Goal: Obtain resource: Download file/media

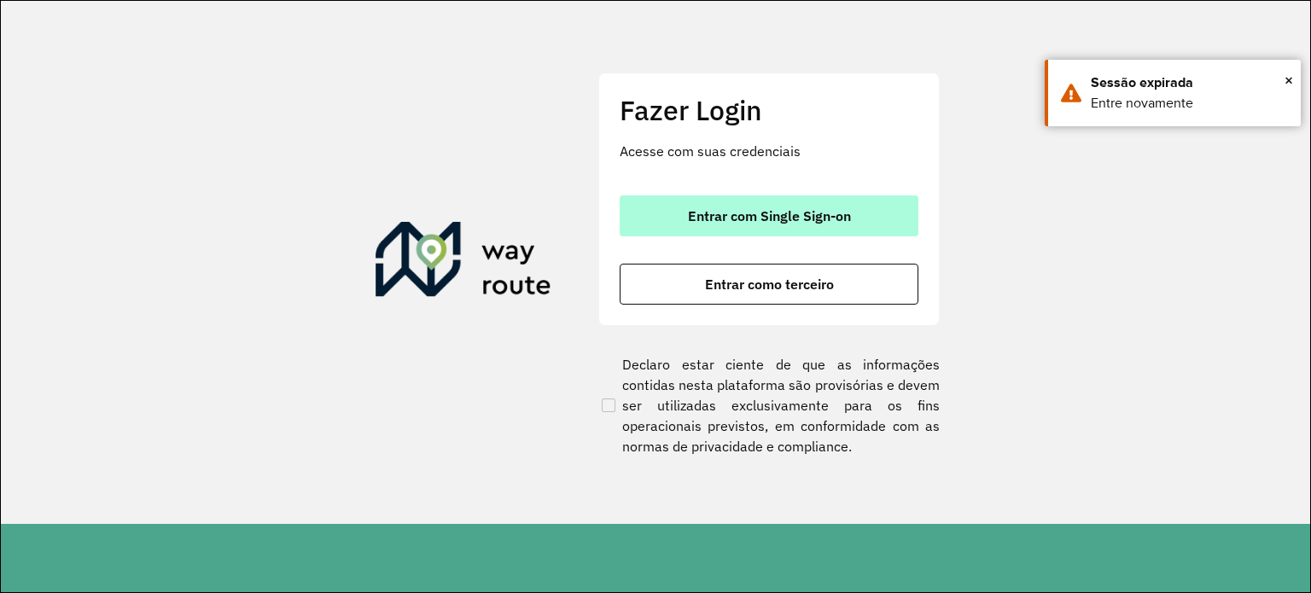
click at [718, 223] on font "Entrar com Single Sign-on" at bounding box center [769, 215] width 163 height 17
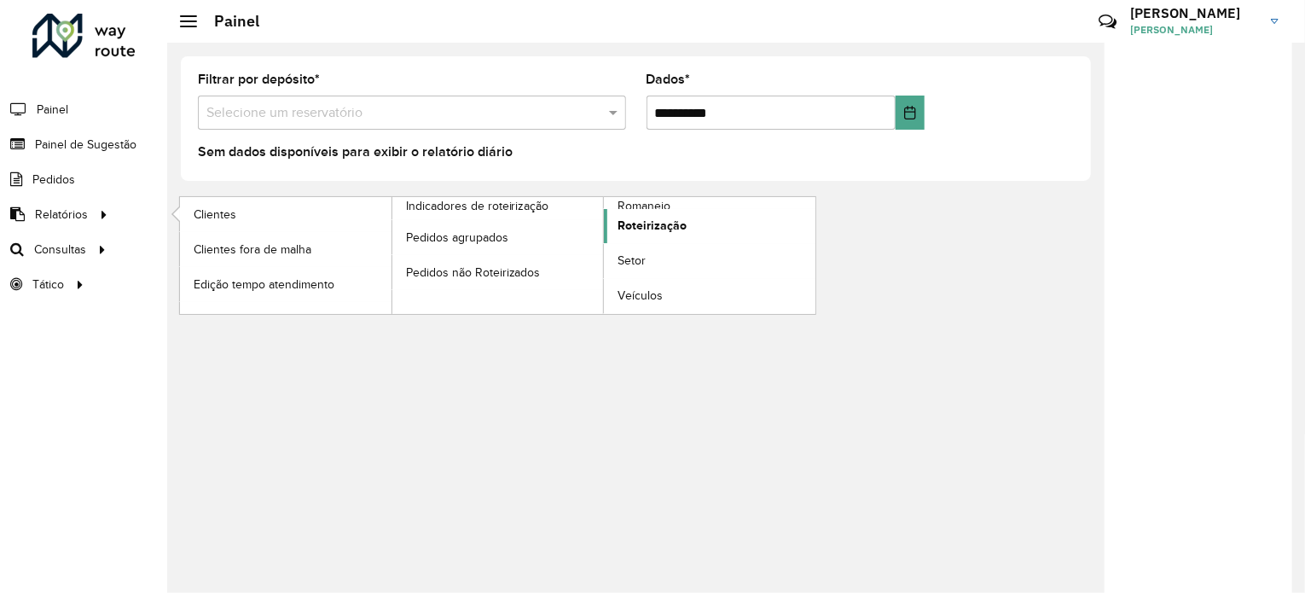
click at [639, 219] on font "Roteirização" at bounding box center [652, 225] width 69 height 14
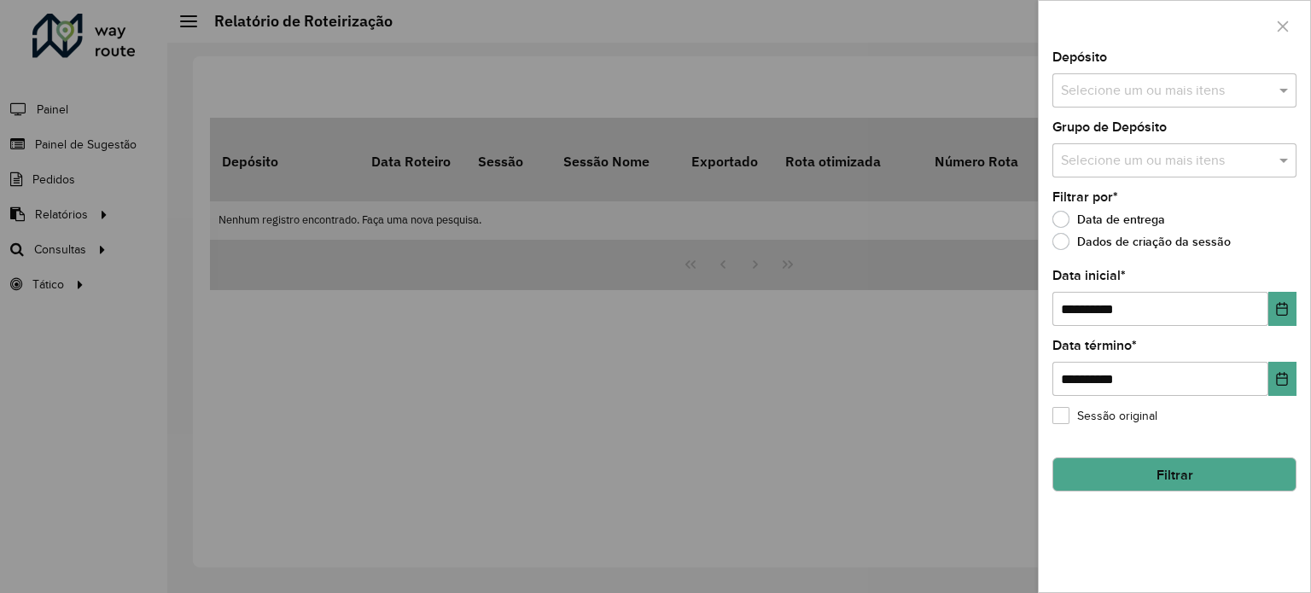
click at [1164, 94] on input "text" at bounding box center [1165, 91] width 218 height 20
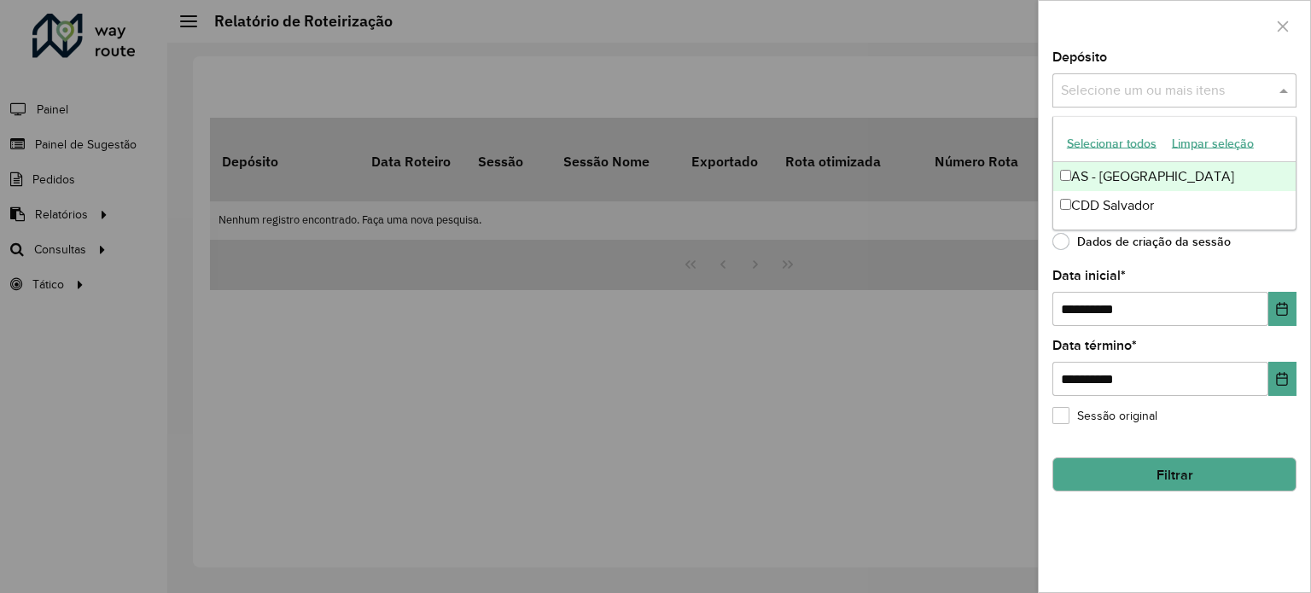
click at [1134, 151] on button "Selecionar todos" at bounding box center [1111, 143] width 105 height 27
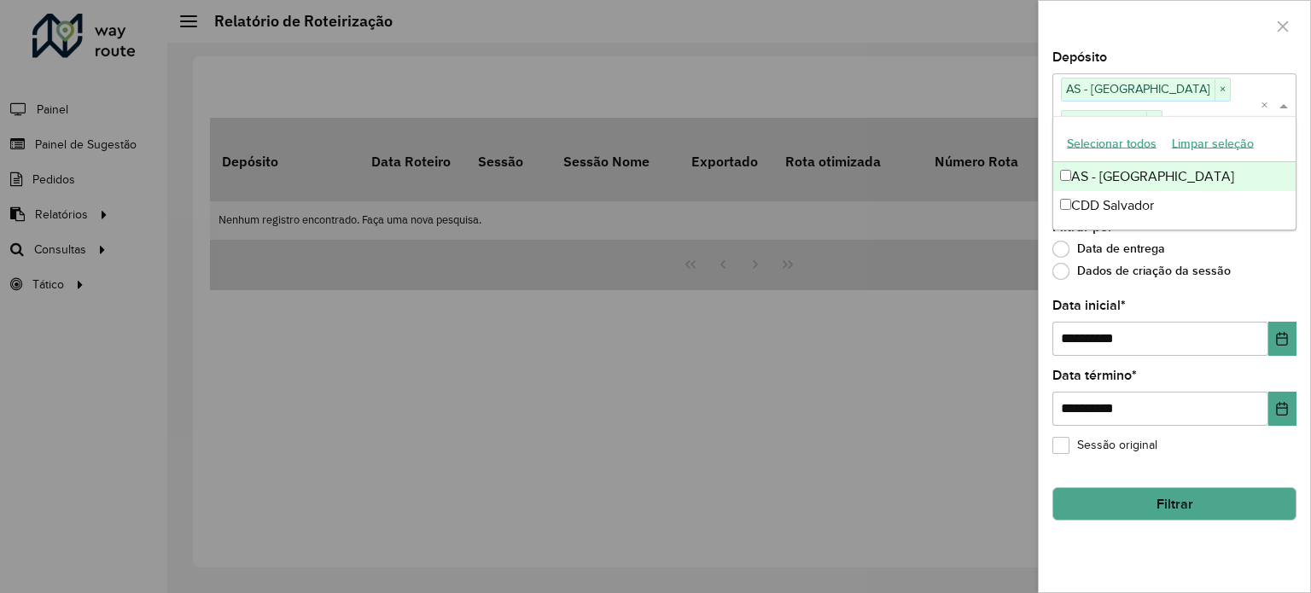
click at [1144, 33] on div at bounding box center [1173, 26] width 271 height 50
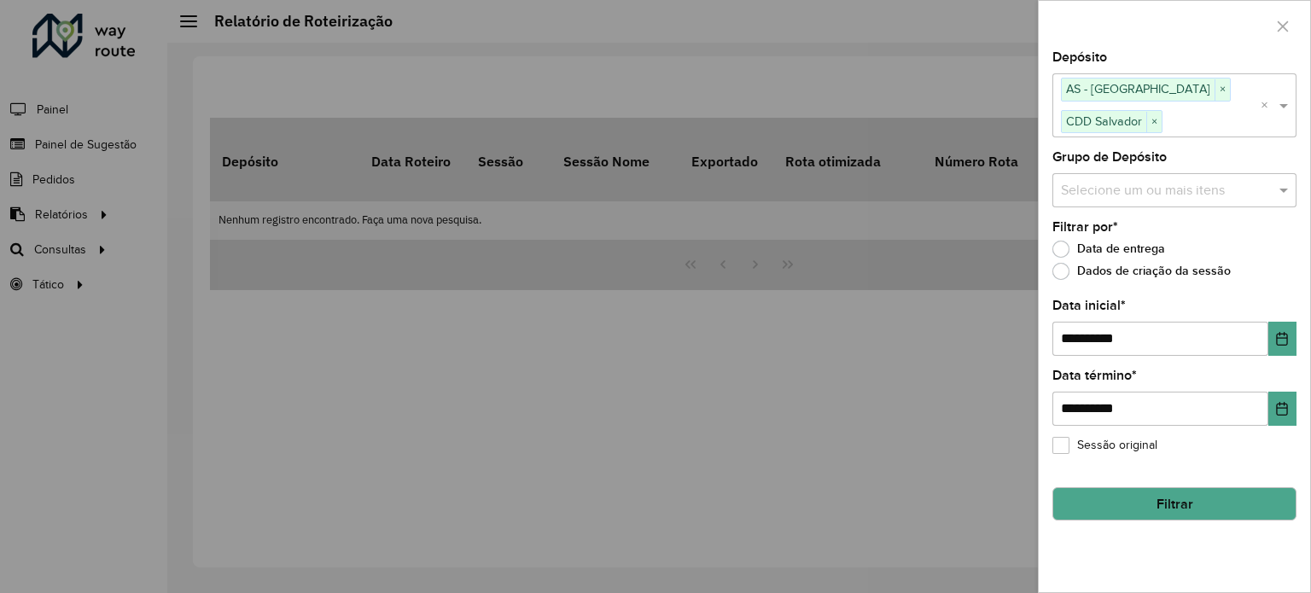
click at [1134, 190] on input "text" at bounding box center [1165, 190] width 218 height 20
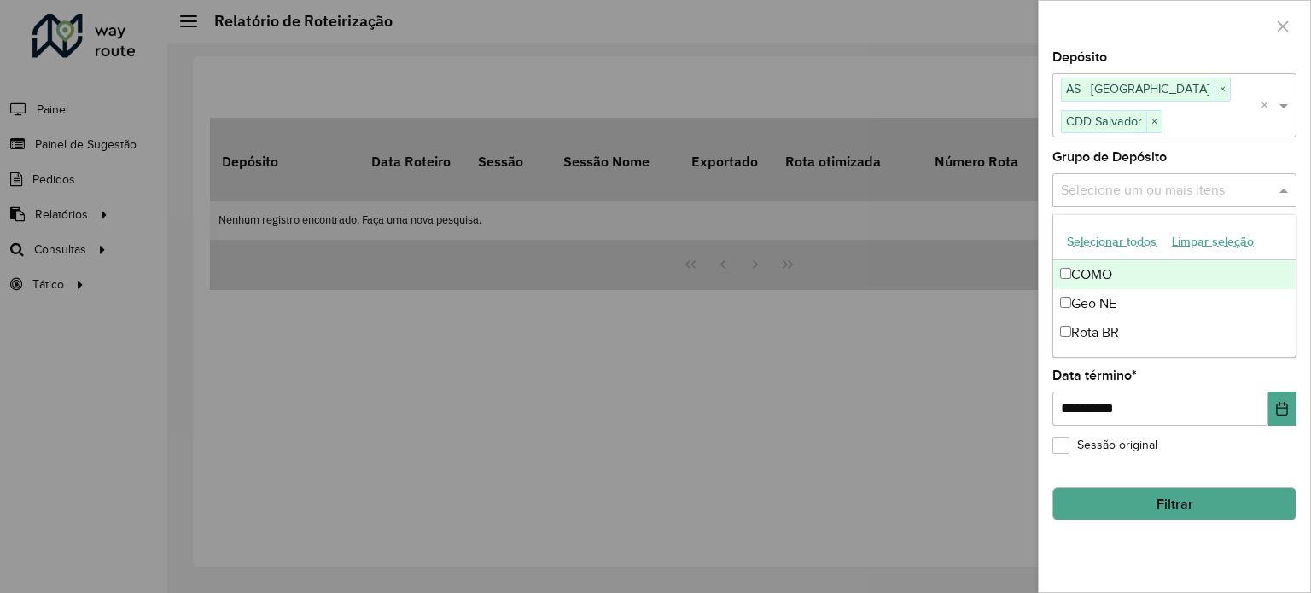
click at [1122, 245] on font "Selecionar todos" at bounding box center [1112, 242] width 90 height 14
click at [1123, 38] on div at bounding box center [1173, 26] width 271 height 50
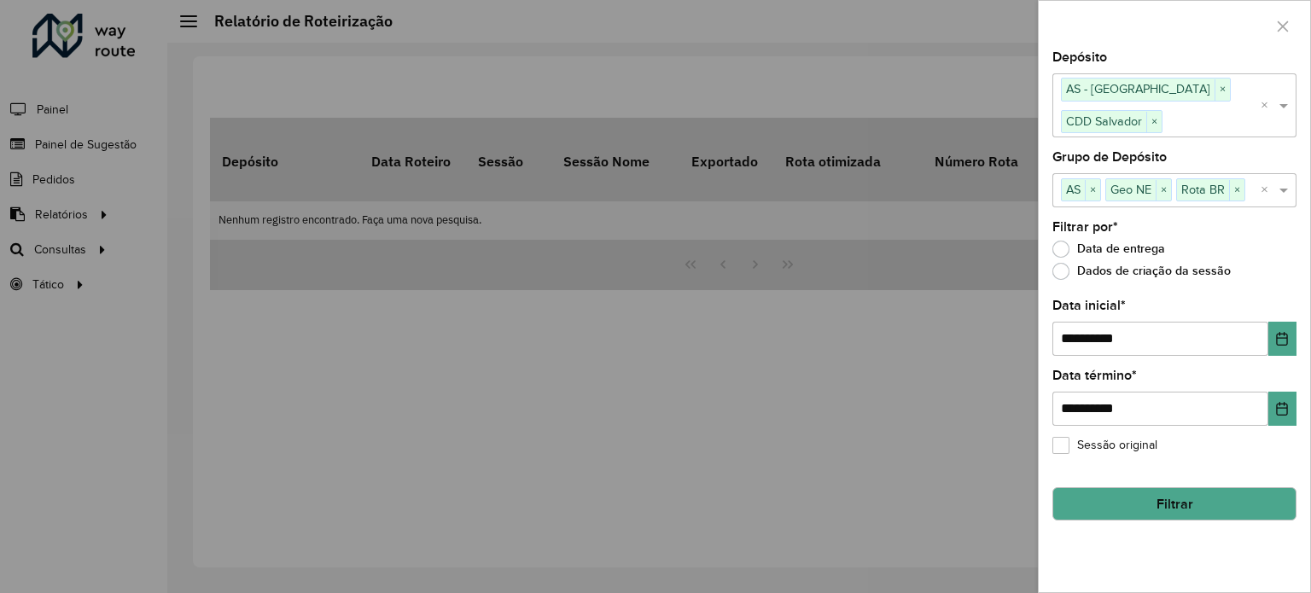
click at [1135, 497] on button "Filtrar" at bounding box center [1174, 504] width 244 height 34
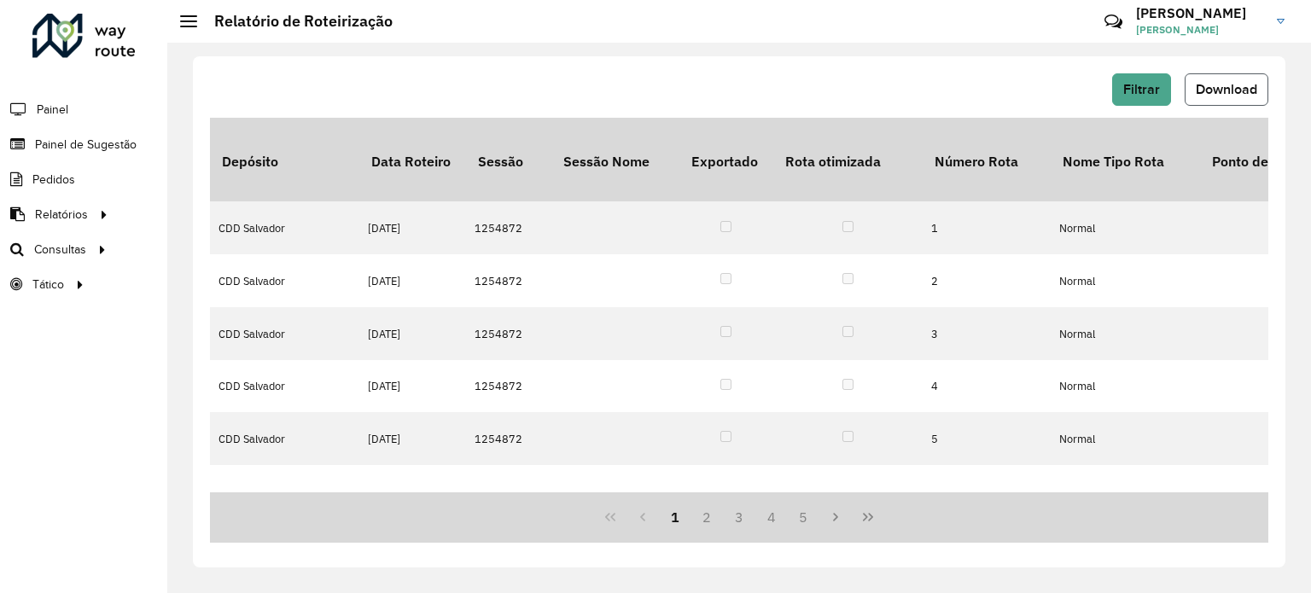
click at [1214, 96] on font "Download" at bounding box center [1225, 89] width 61 height 15
